Goal: Transaction & Acquisition: Purchase product/service

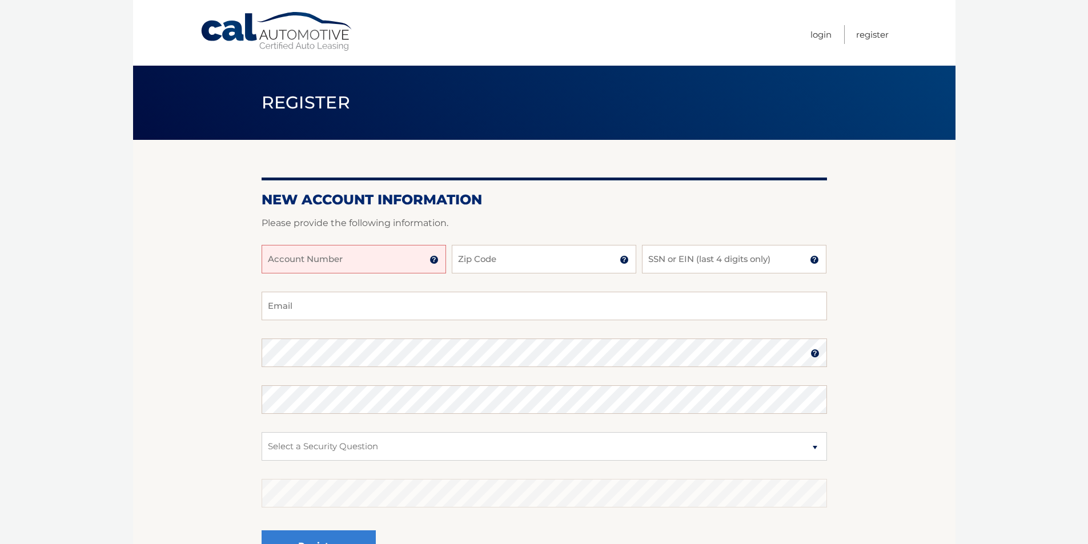
click at [380, 263] on input "Account Number" at bounding box center [353, 259] width 184 height 29
click at [340, 257] on input "Account Number" at bounding box center [353, 259] width 184 height 29
paste input "44455949558"
type input "44455949558"
click at [529, 261] on input "Zip Code" at bounding box center [544, 259] width 184 height 29
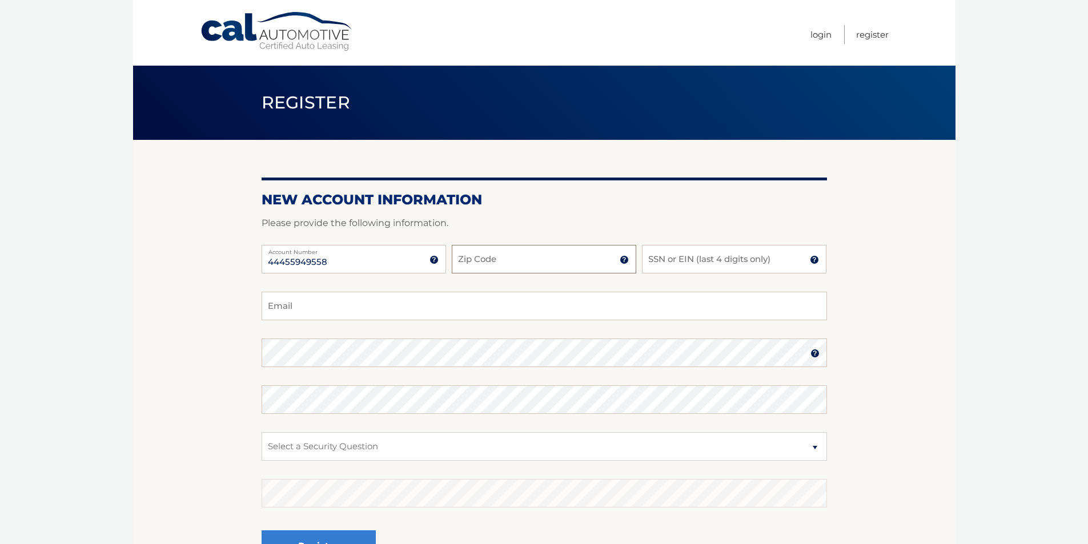
type input "33178"
type input "for.adrian73@gmail.com"
click at [688, 260] on input "SSN or EIN (last 4 digits only)" at bounding box center [734, 259] width 184 height 29
type input "5758"
click at [369, 453] on select "Select a Security Question What was the name of your elementary school? What is…" at bounding box center [543, 446] width 565 height 29
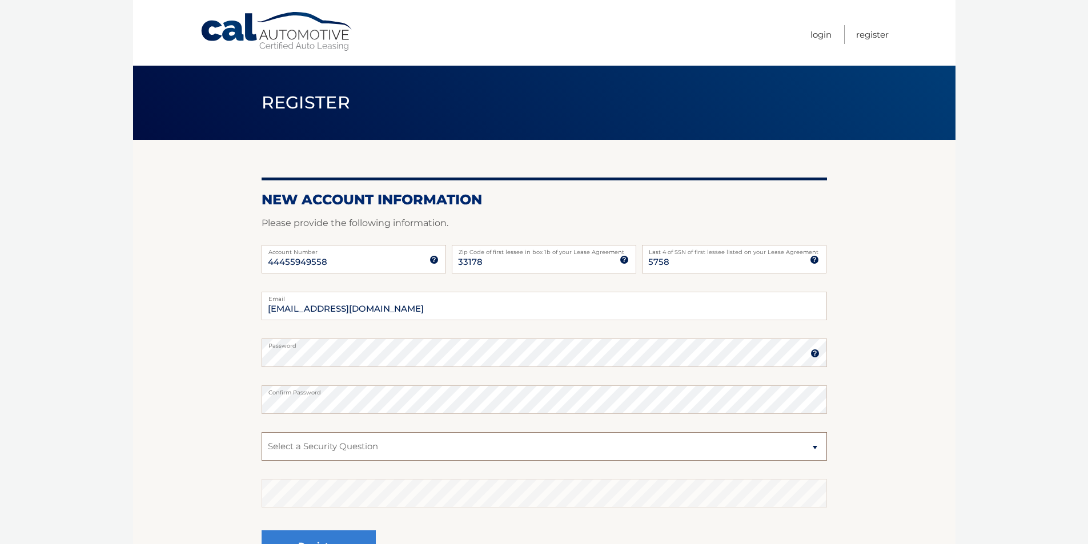
select select "1"
click at [261, 432] on select "Select a Security Question What was the name of your elementary school? What is…" at bounding box center [543, 446] width 565 height 29
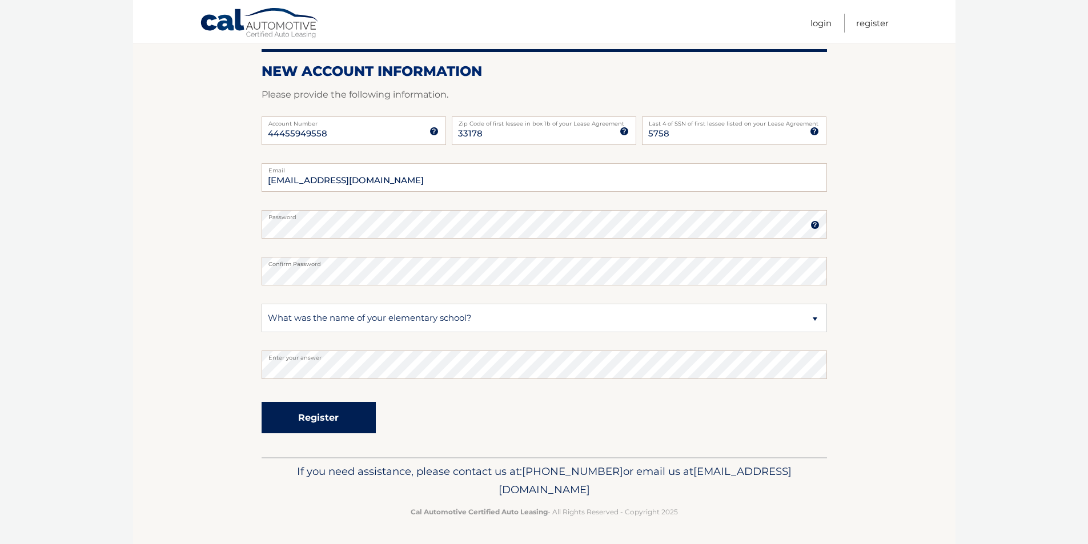
click at [311, 418] on button "Register" at bounding box center [318, 417] width 114 height 31
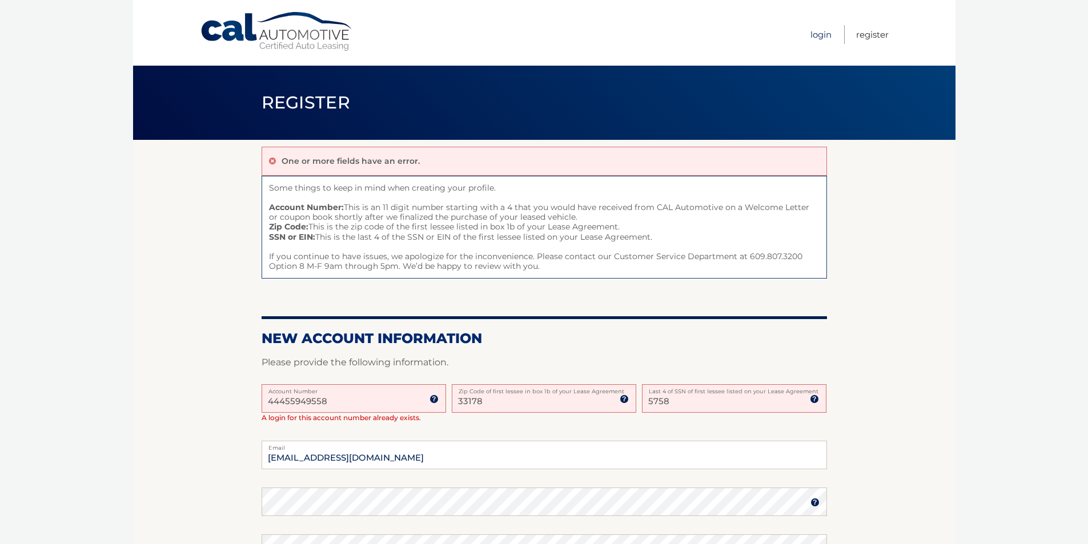
click at [819, 38] on link "Login" at bounding box center [820, 34] width 21 height 19
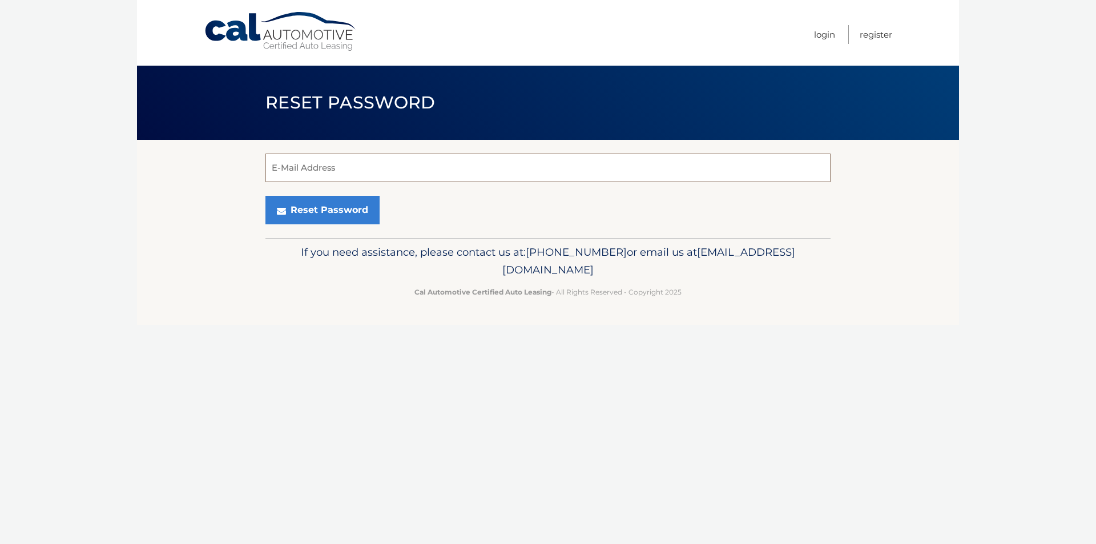
click at [365, 173] on input "E-Mail Address" at bounding box center [547, 168] width 565 height 29
type input "[EMAIL_ADDRESS][DOMAIN_NAME]"
click at [305, 208] on button "Reset Password" at bounding box center [322, 210] width 114 height 29
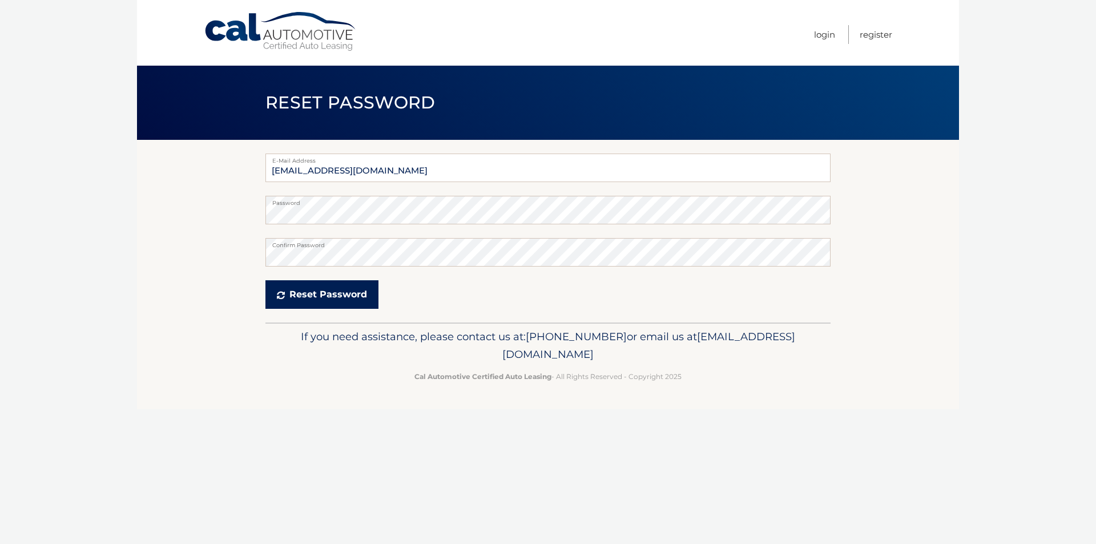
click at [318, 295] on button "Reset Password" at bounding box center [321, 294] width 113 height 29
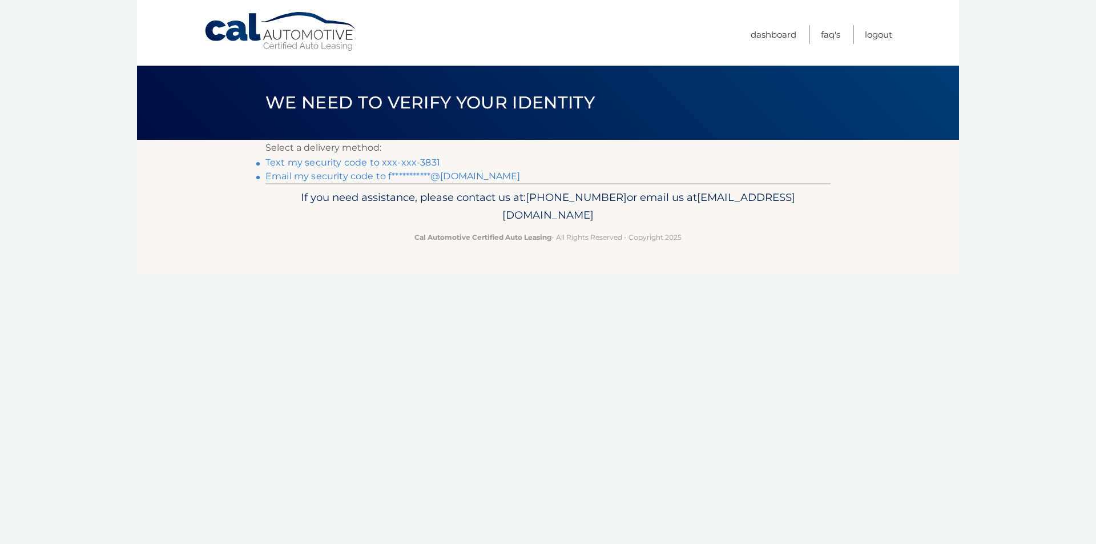
click at [361, 164] on link "Text my security code to xxx-xxx-3831" at bounding box center [352, 162] width 175 height 11
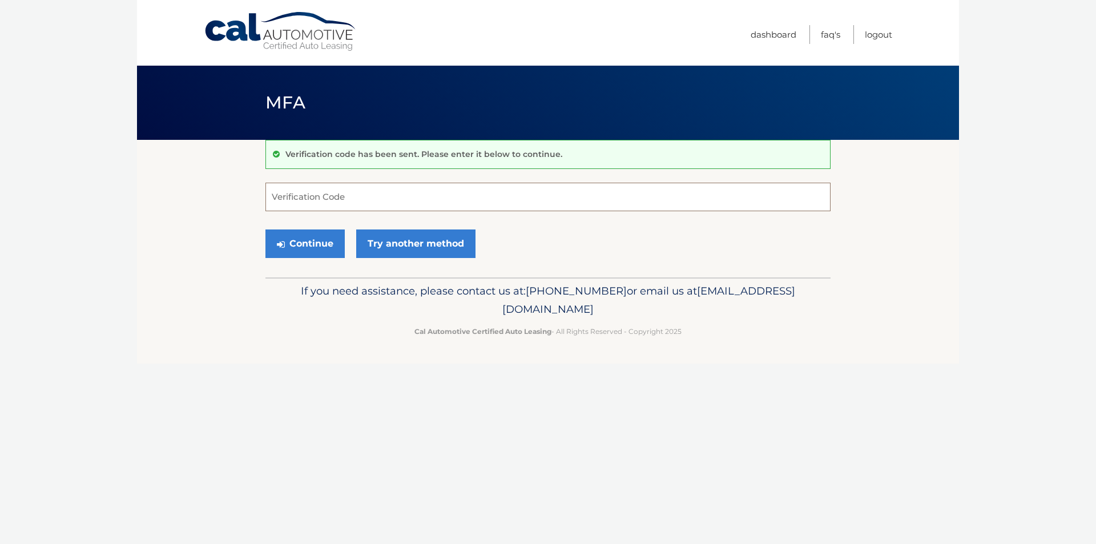
click at [369, 207] on input "Verification Code" at bounding box center [547, 197] width 565 height 29
type input "8"
type input "843425"
click at [304, 246] on button "Continue" at bounding box center [304, 244] width 79 height 29
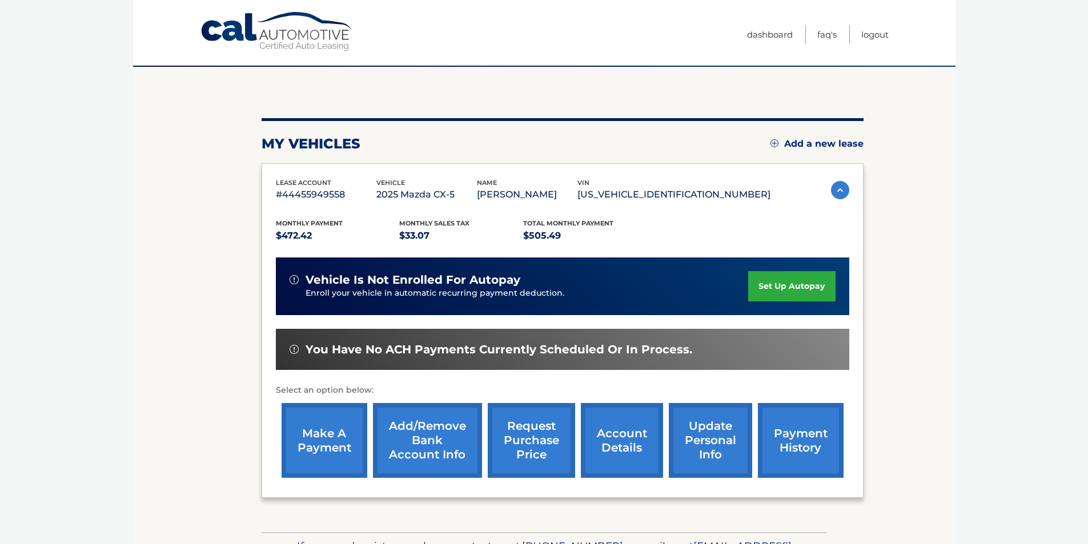
scroll to position [114, 0]
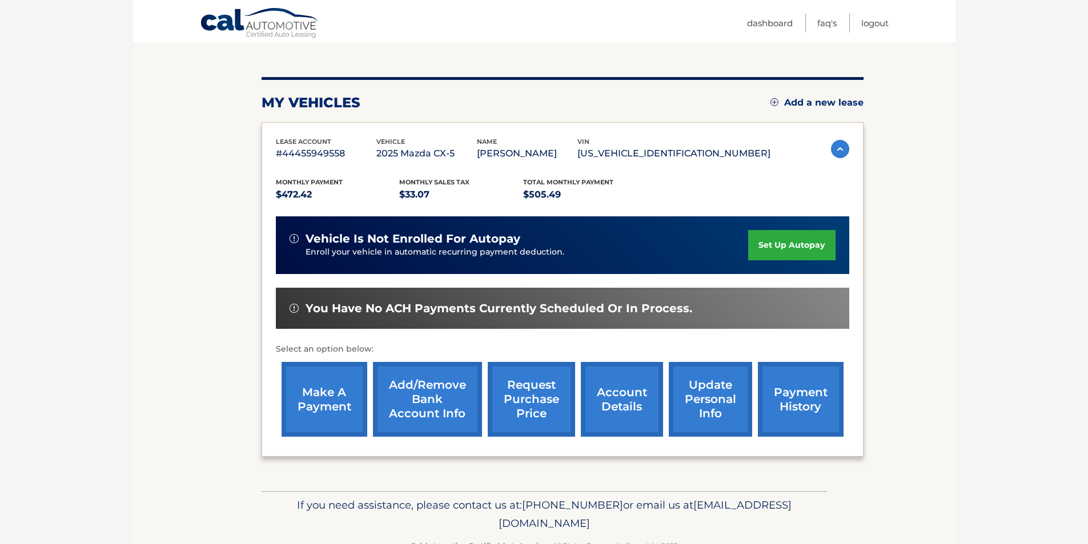
click at [786, 240] on link "set up autopay" at bounding box center [791, 245] width 87 height 30
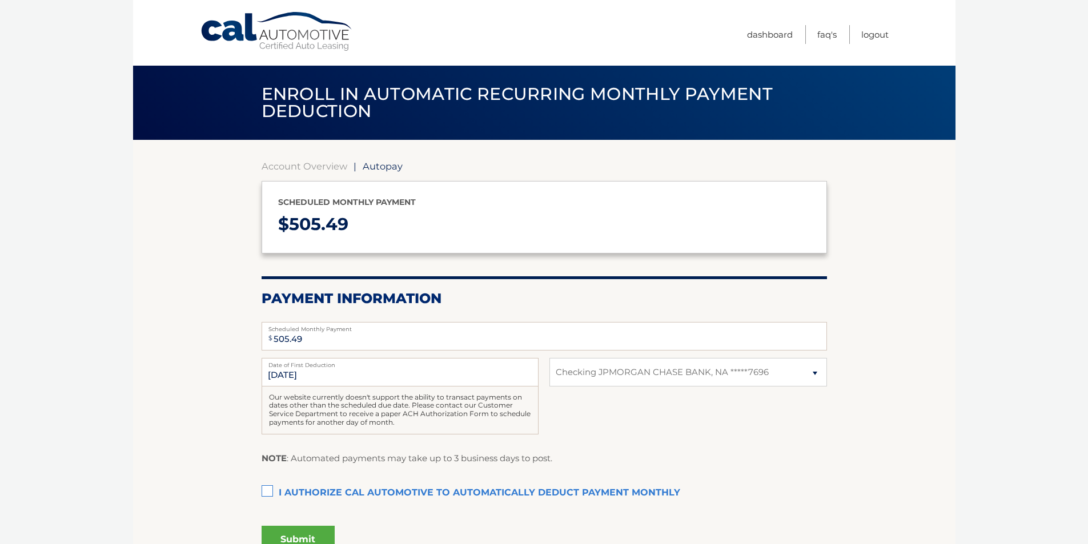
select select "YTA0NDYxMGMtNDExNi00YTdjLWFlNTEtNmJlODFmMmFjZDdh"
drag, startPoint x: 270, startPoint y: 489, endPoint x: 297, endPoint y: 489, distance: 26.8
click at [272, 489] on label "I authorize cal automotive to automatically deduct payment monthly This checkbo…" at bounding box center [543, 493] width 565 height 23
click at [0, 0] on input "I authorize cal automotive to automatically deduct payment monthly This checkbo…" at bounding box center [0, 0] width 0 height 0
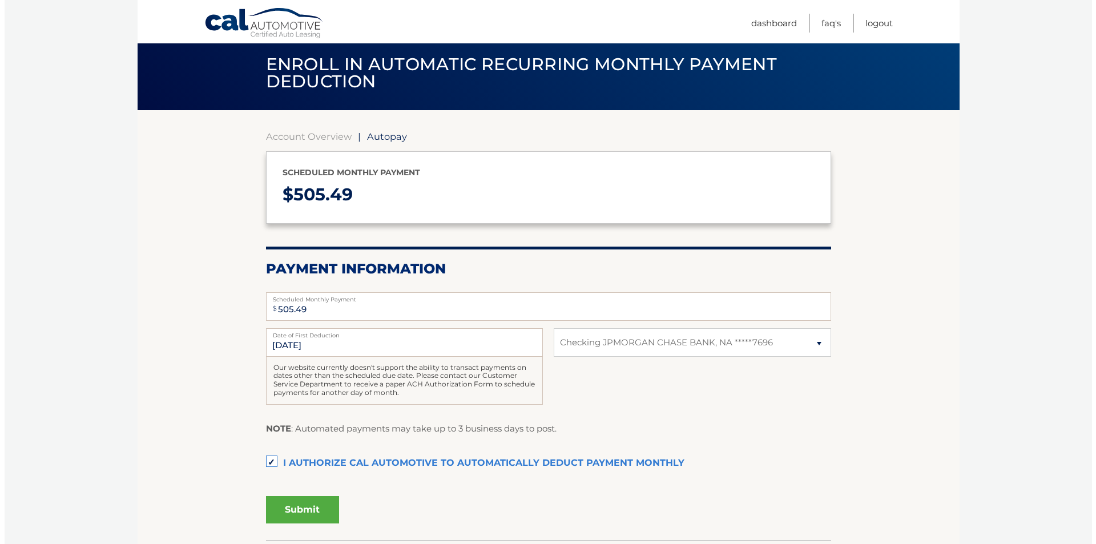
scroll to position [57, 0]
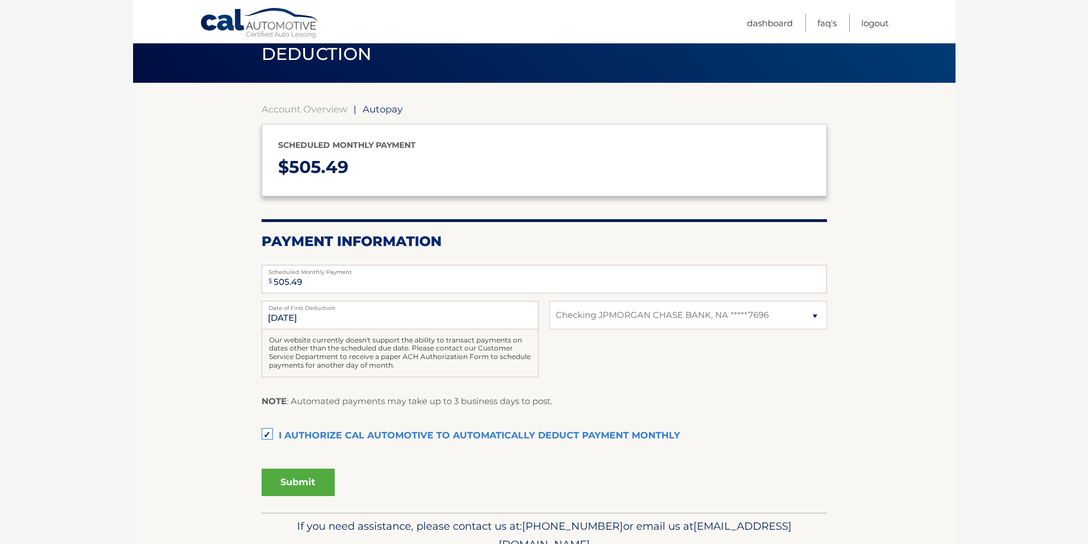
click at [283, 482] on button "Submit" at bounding box center [297, 482] width 73 height 27
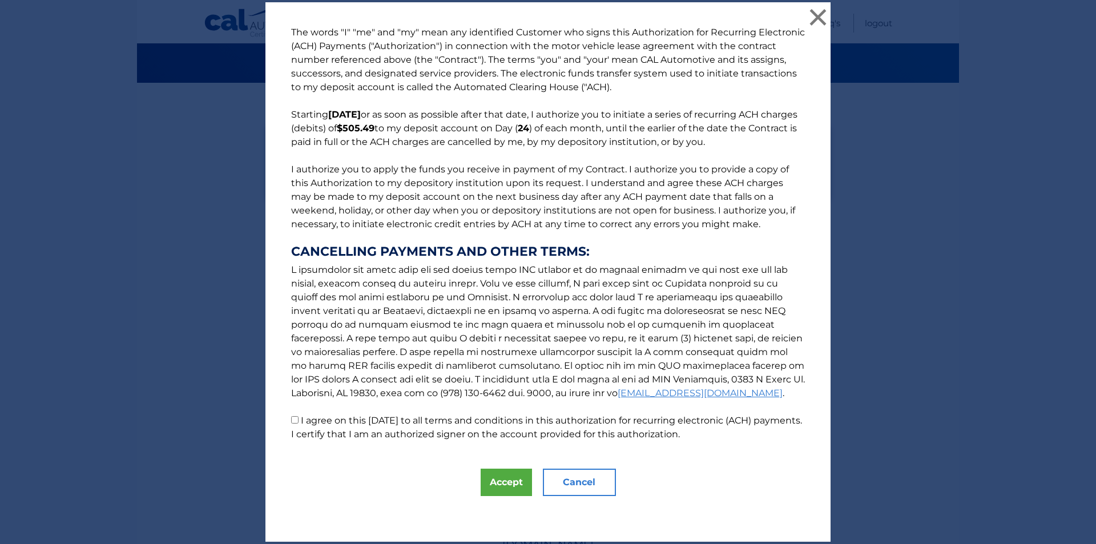
click at [291, 421] on input "I agree on this 09/23/2025 to all terms and conditions in this authorization fo…" at bounding box center [294, 419] width 7 height 7
checkbox input "true"
click at [500, 485] on button "Accept" at bounding box center [506, 482] width 51 height 27
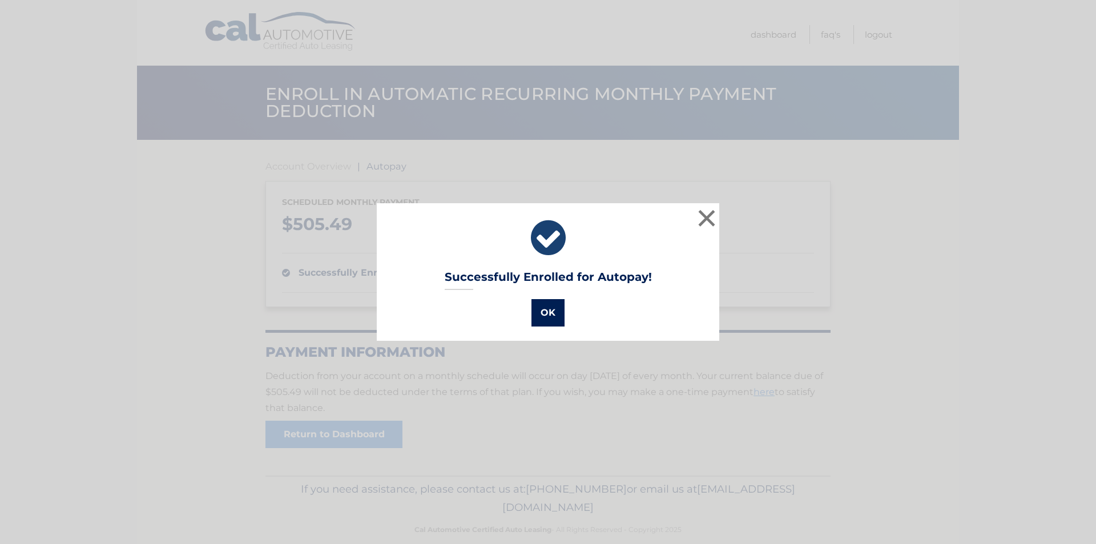
click at [538, 314] on button "OK" at bounding box center [548, 312] width 33 height 27
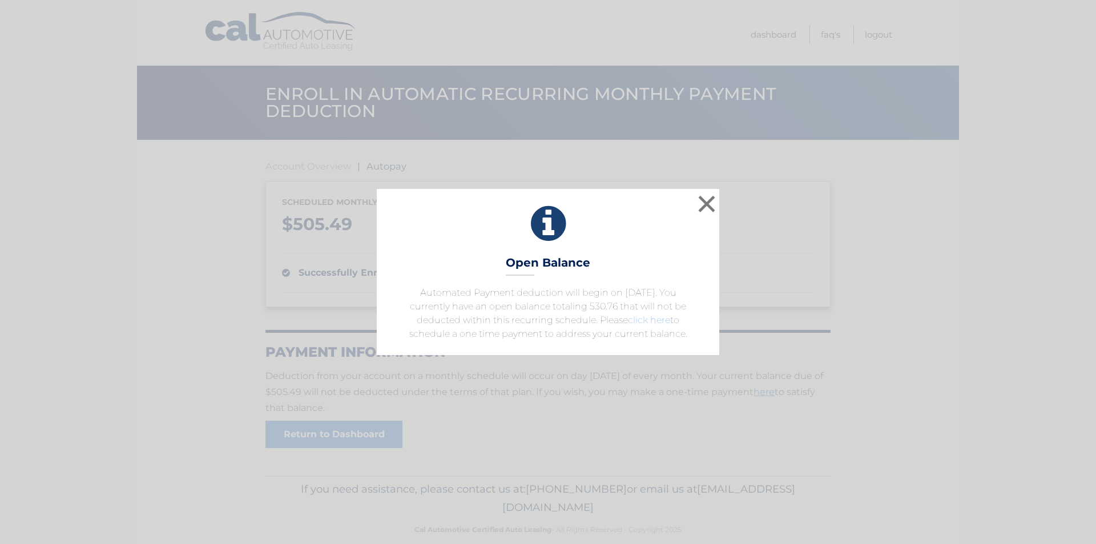
click at [645, 320] on link "click here" at bounding box center [649, 320] width 42 height 11
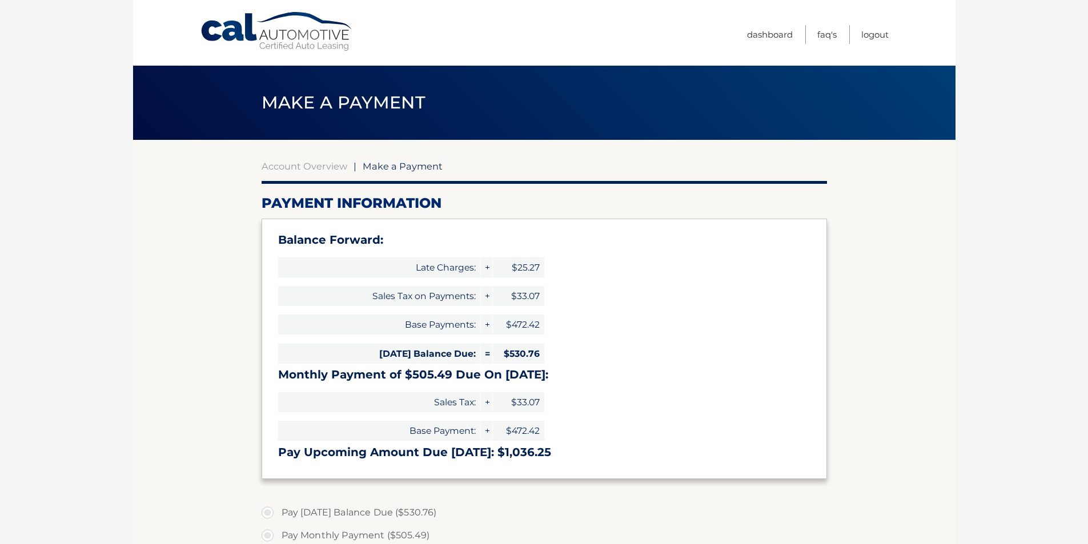
select select "YTA0NDYxMGMtNDExNi00YTdjLWFlNTEtNmJlODFmMmFjZDdh"
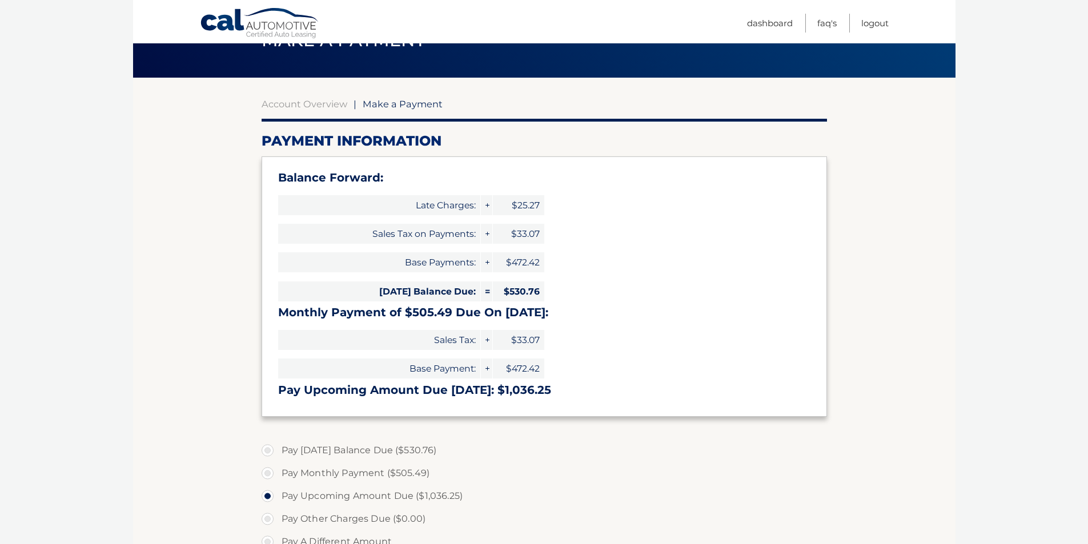
scroll to position [57, 0]
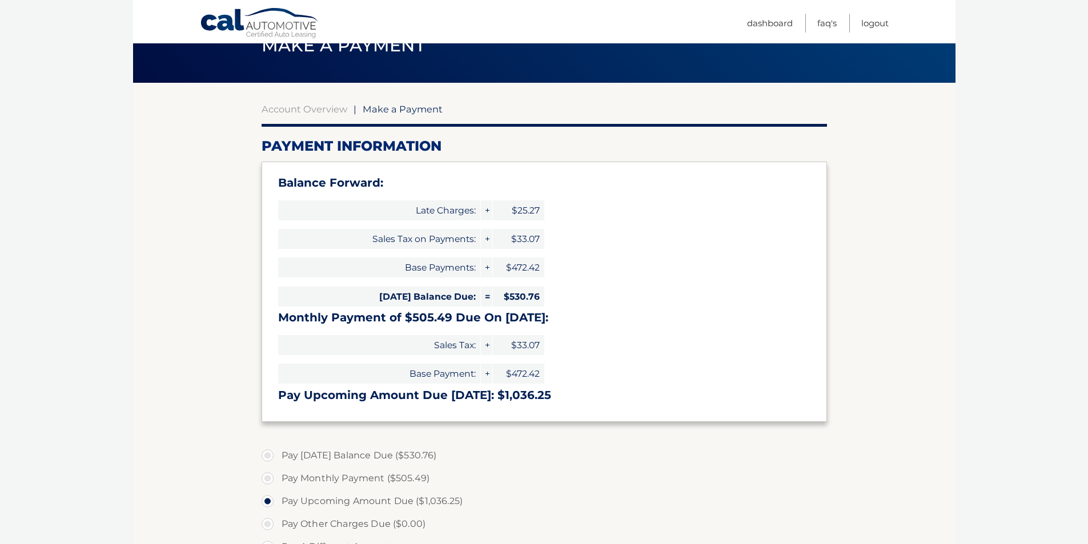
click at [268, 457] on label "Pay [DATE] Balance Due ($530.76)" at bounding box center [543, 455] width 565 height 23
click at [268, 457] on input "Pay [DATE] Balance Due ($530.76)" at bounding box center [271, 453] width 11 height 18
radio input "true"
type input "530.76"
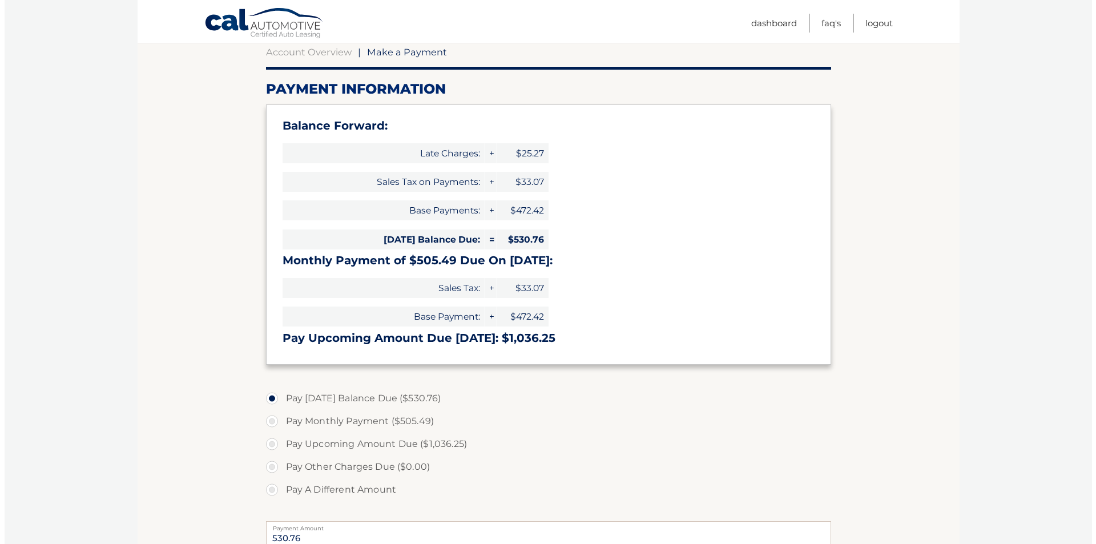
scroll to position [285, 0]
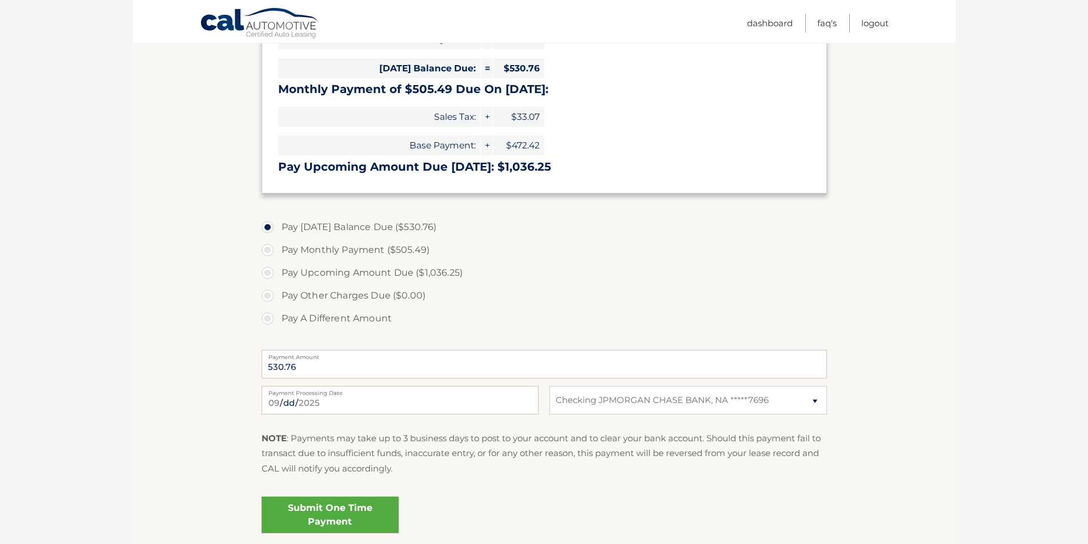
click at [347, 516] on link "Submit One Time Payment" at bounding box center [329, 515] width 137 height 37
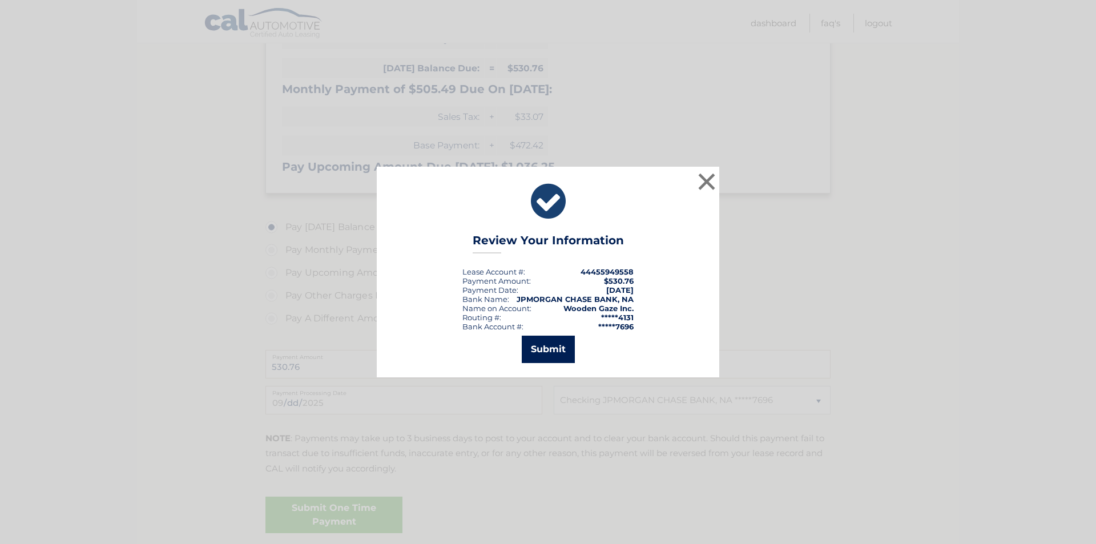
click at [549, 353] on button "Submit" at bounding box center [548, 349] width 53 height 27
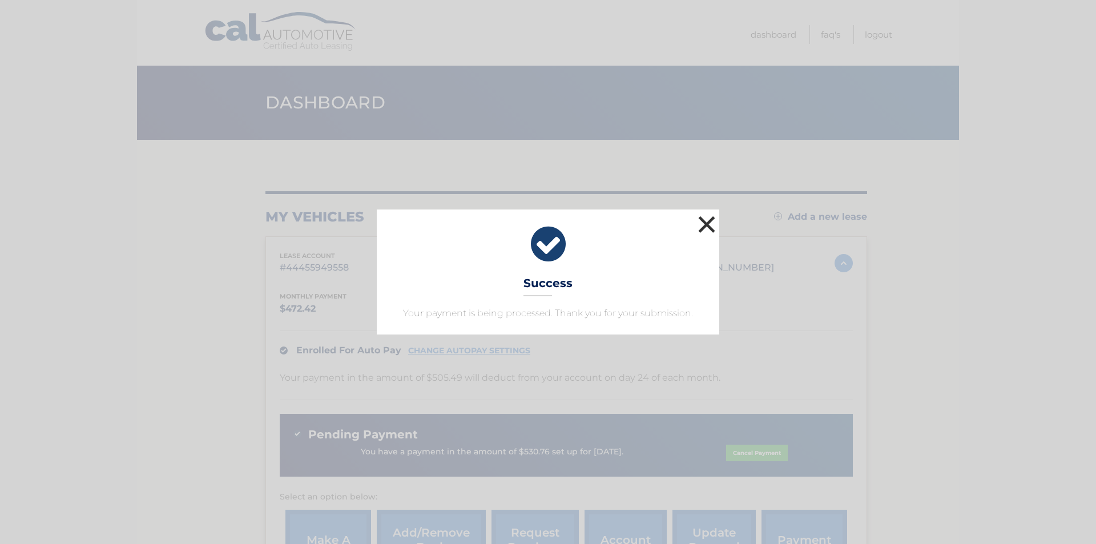
click at [709, 224] on button "×" at bounding box center [706, 224] width 23 height 23
